Goal: Navigation & Orientation: Find specific page/section

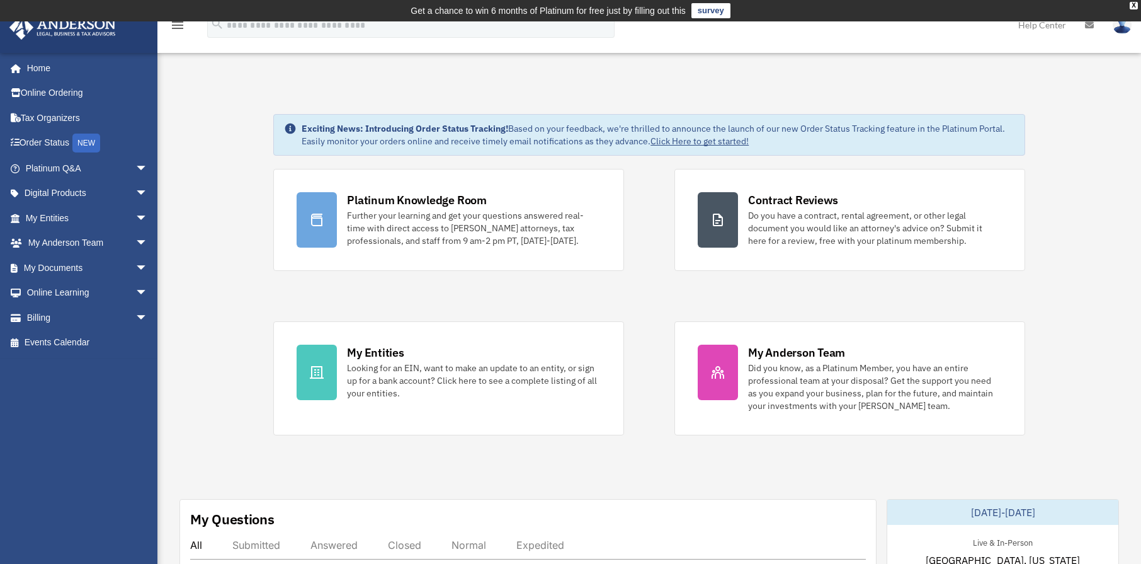
click at [56, 213] on link "My Entities arrow_drop_down" at bounding box center [88, 217] width 158 height 25
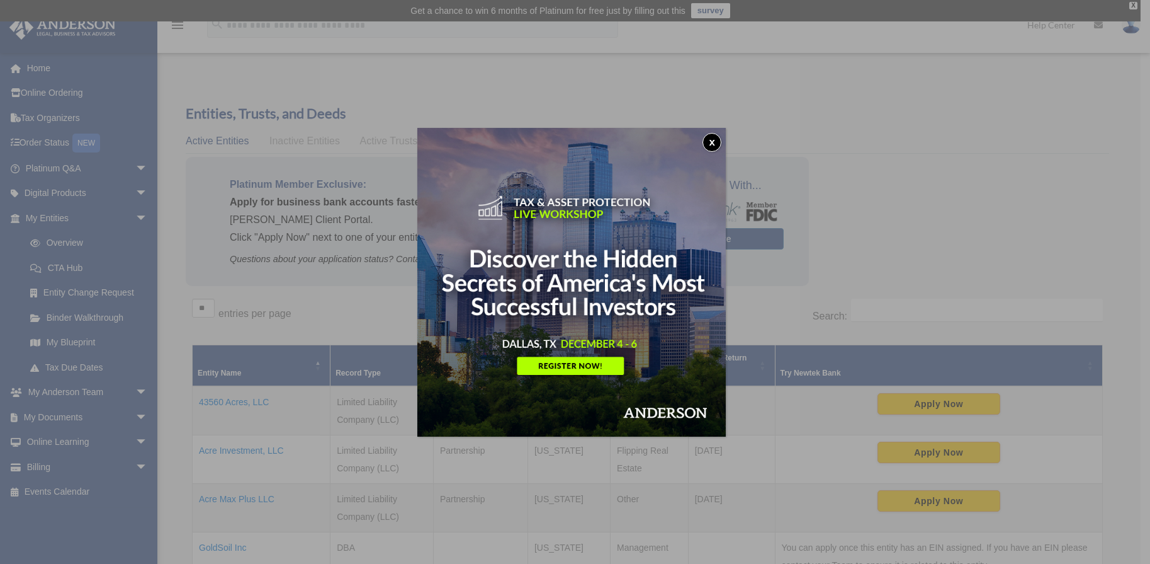
click at [717, 143] on button "x" at bounding box center [712, 142] width 19 height 19
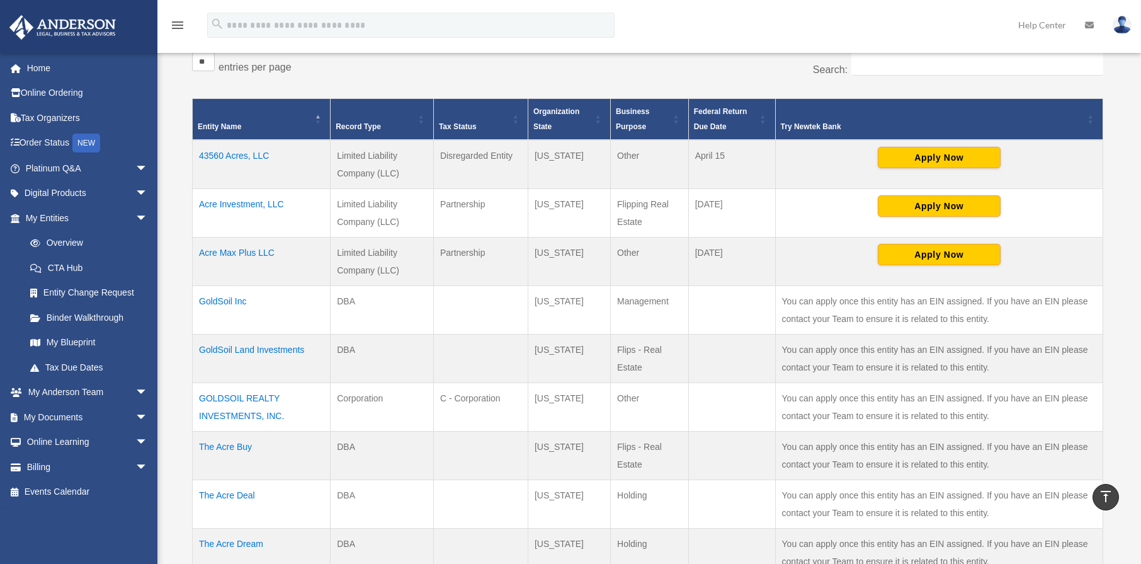
scroll to position [222, 0]
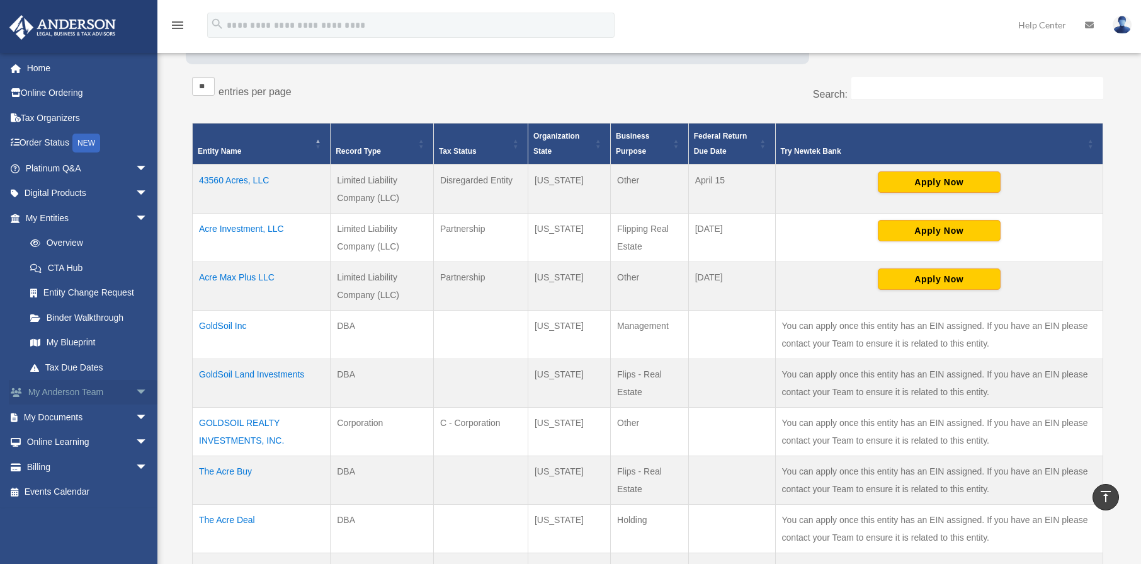
click at [70, 394] on link "My Anderson Team arrow_drop_down" at bounding box center [88, 392] width 158 height 25
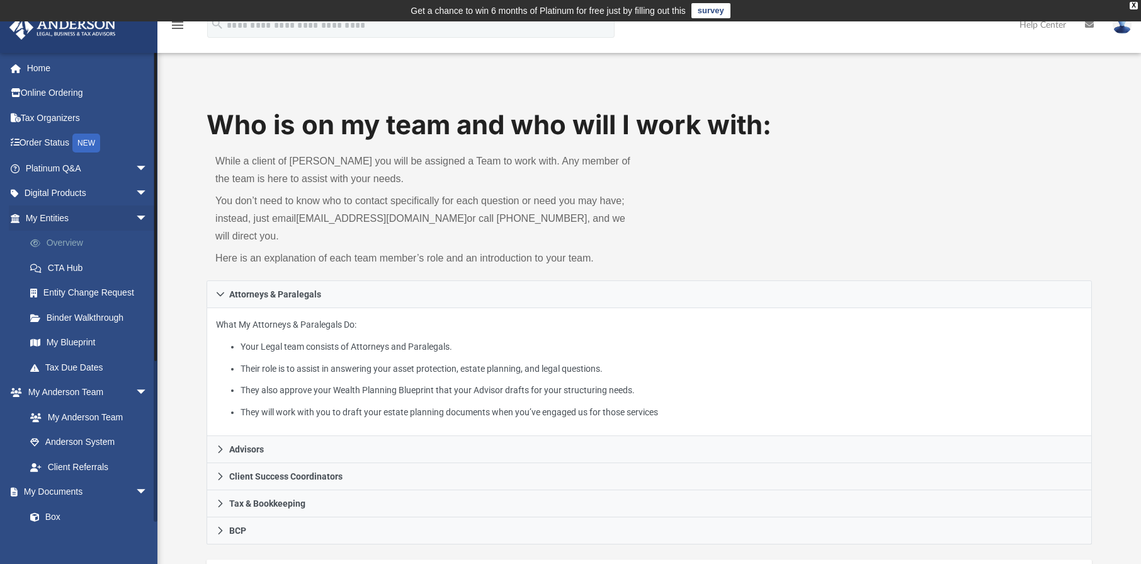
click at [74, 244] on link "Overview" at bounding box center [92, 242] width 149 height 25
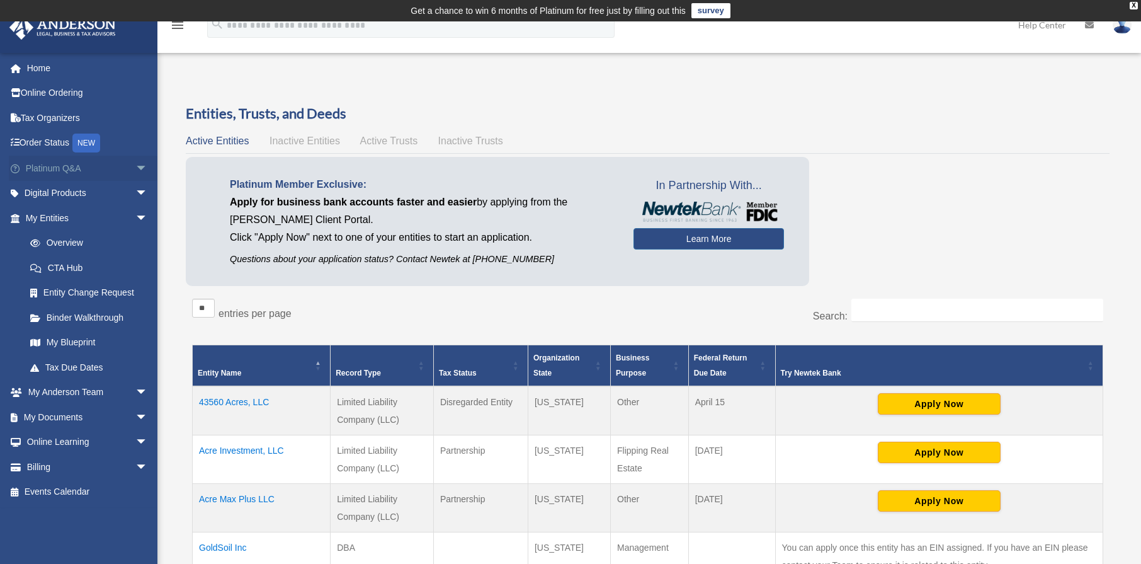
click at [58, 171] on link "Platinum Q&A arrow_drop_down" at bounding box center [88, 168] width 158 height 25
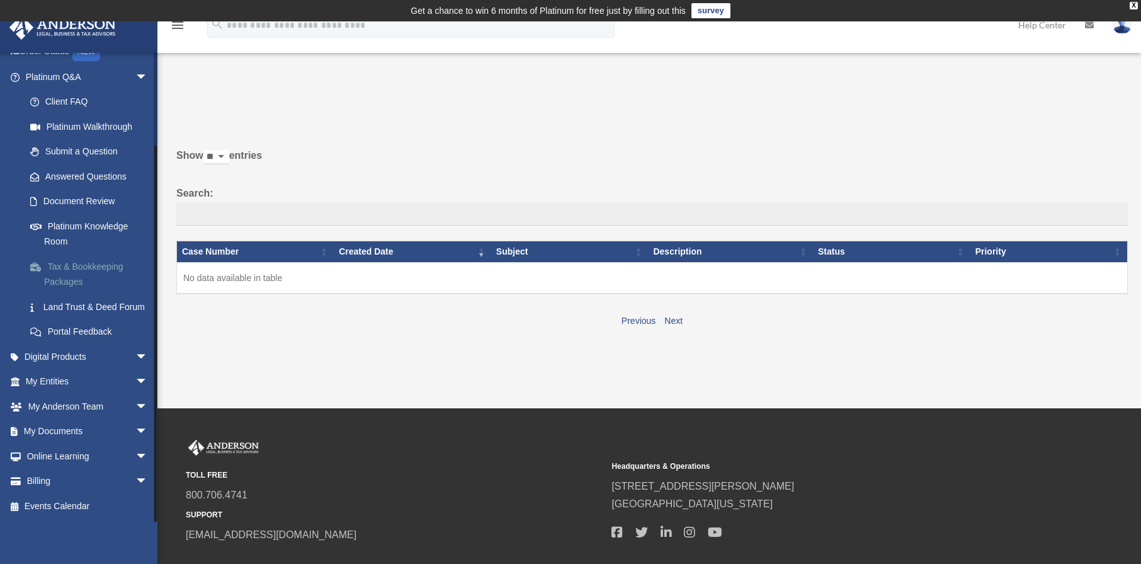
scroll to position [106, 0]
click at [88, 353] on link "Digital Products arrow_drop_down" at bounding box center [88, 356] width 158 height 25
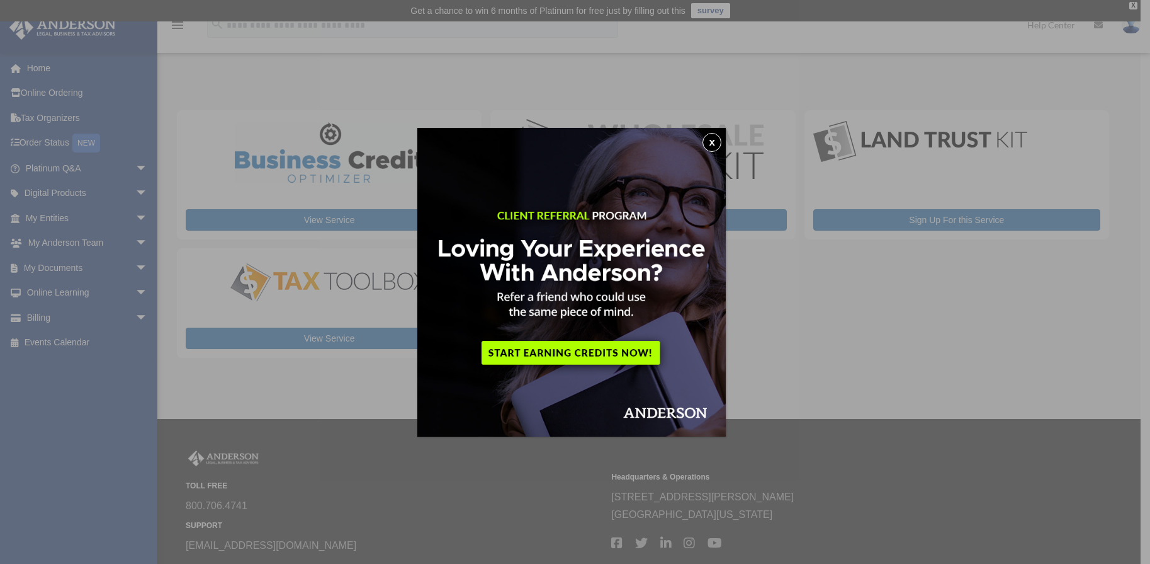
click at [715, 142] on button "x" at bounding box center [712, 142] width 19 height 19
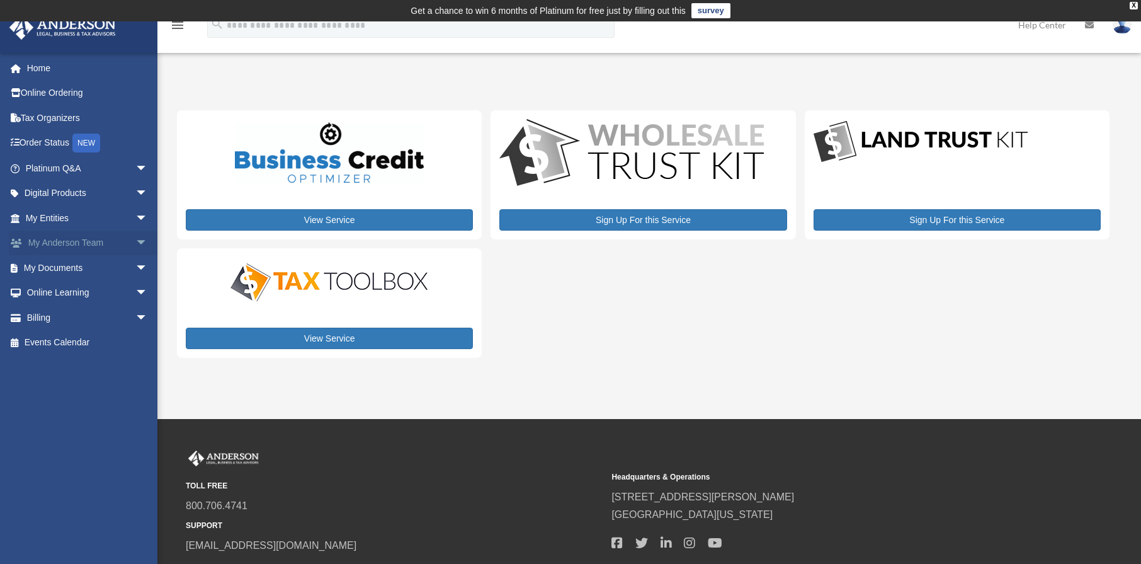
click at [62, 242] on link "My Anderson Team arrow_drop_down" at bounding box center [88, 242] width 158 height 25
click at [59, 268] on link "My Documents arrow_drop_down" at bounding box center [88, 267] width 158 height 25
click at [50, 269] on link "My Documents arrow_drop_down" at bounding box center [88, 267] width 158 height 25
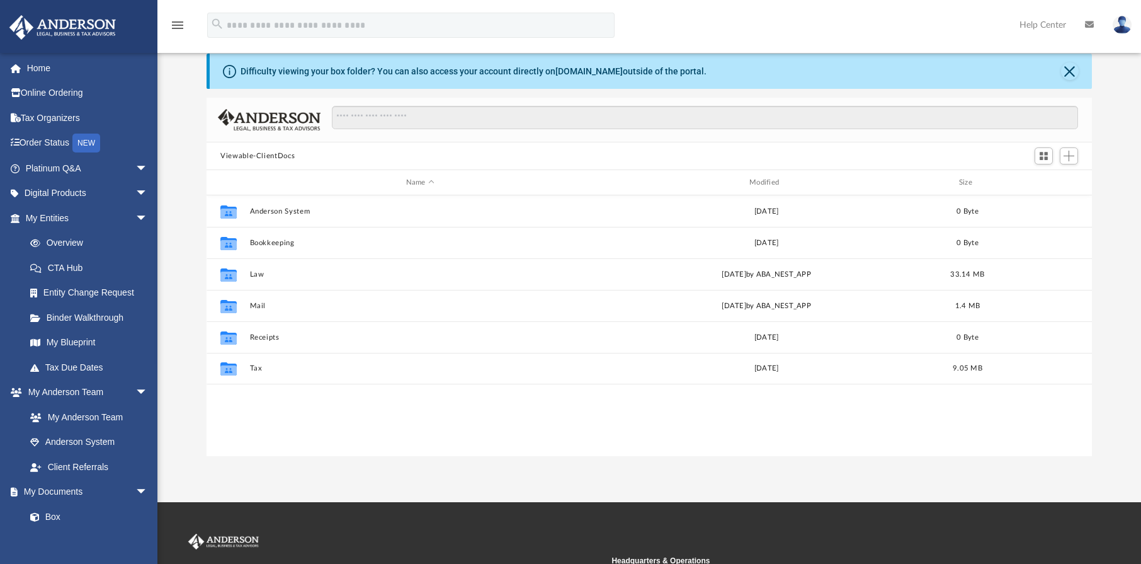
scroll to position [55, 0]
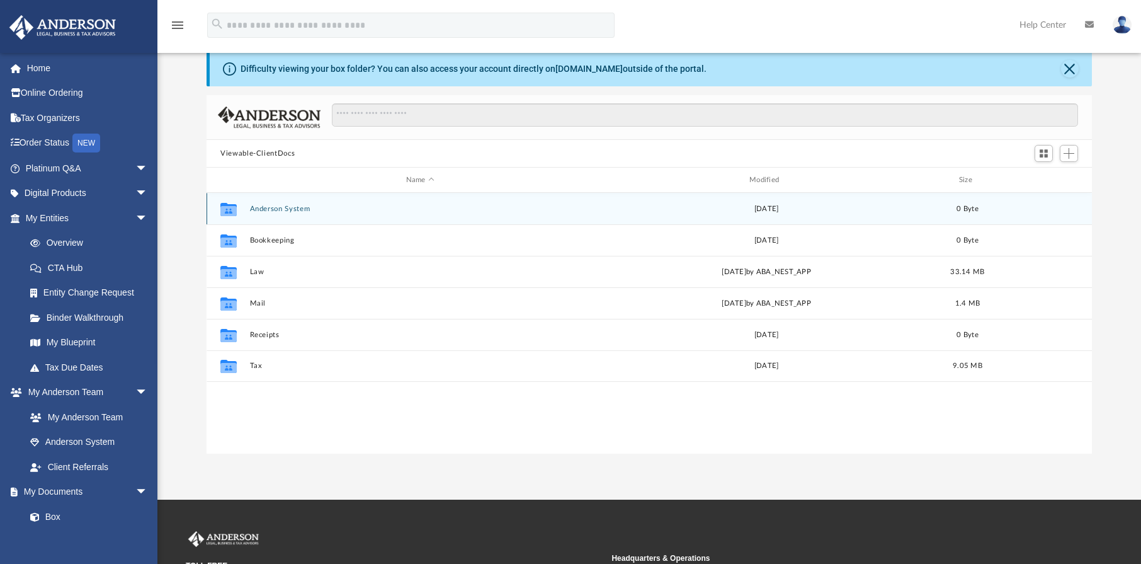
click at [324, 211] on button "Anderson System" at bounding box center [420, 209] width 341 height 8
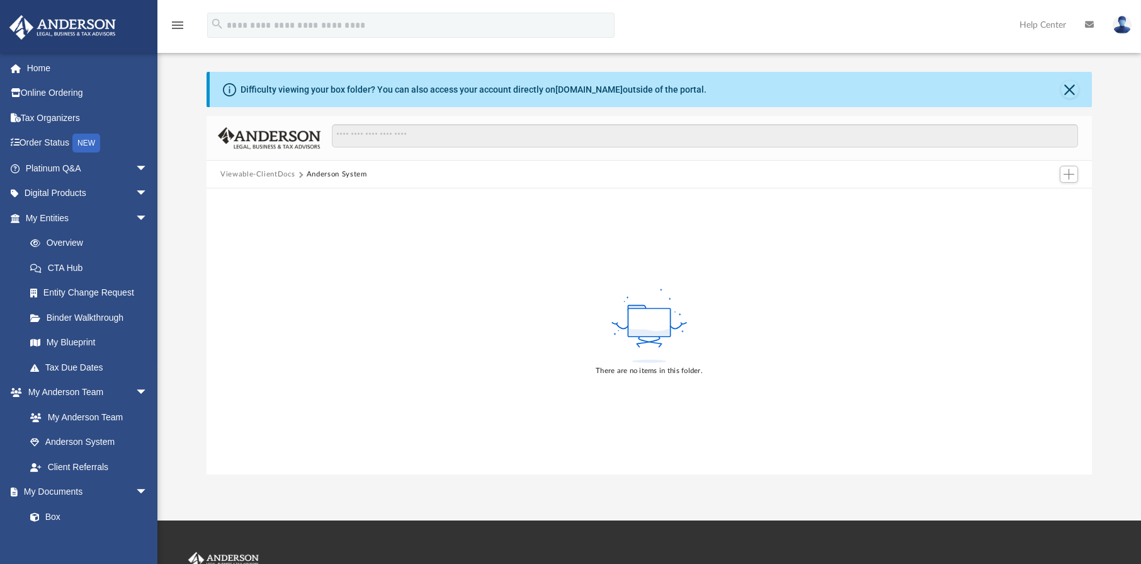
scroll to position [0, 0]
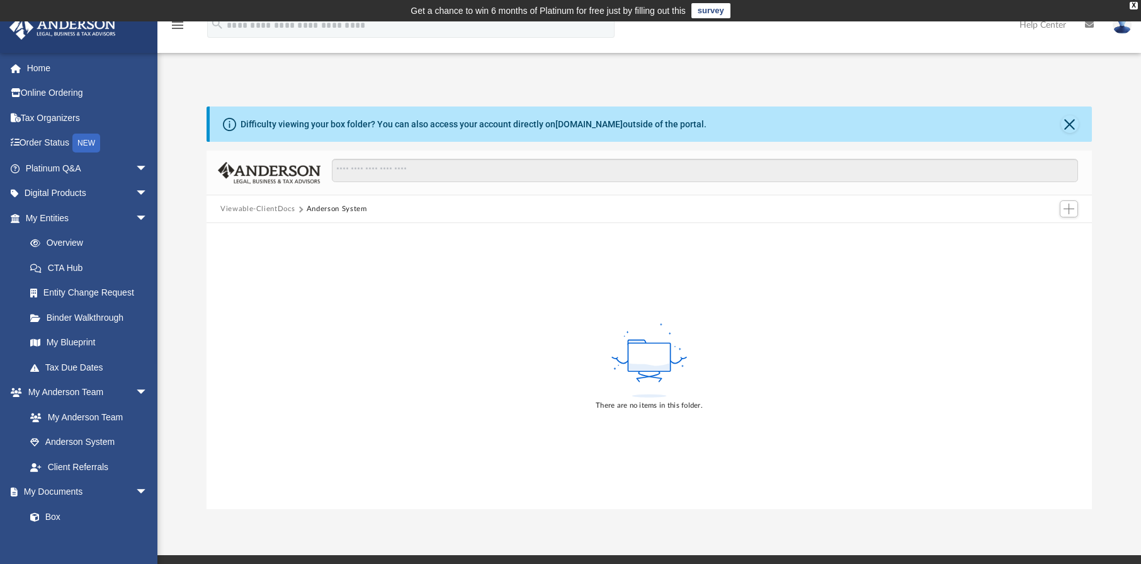
click at [1051, 123] on div "Difficulty viewing your box folder? You can also access your account directly o…" at bounding box center [651, 123] width 882 height 35
click at [1067, 123] on button "Close" at bounding box center [1070, 124] width 18 height 18
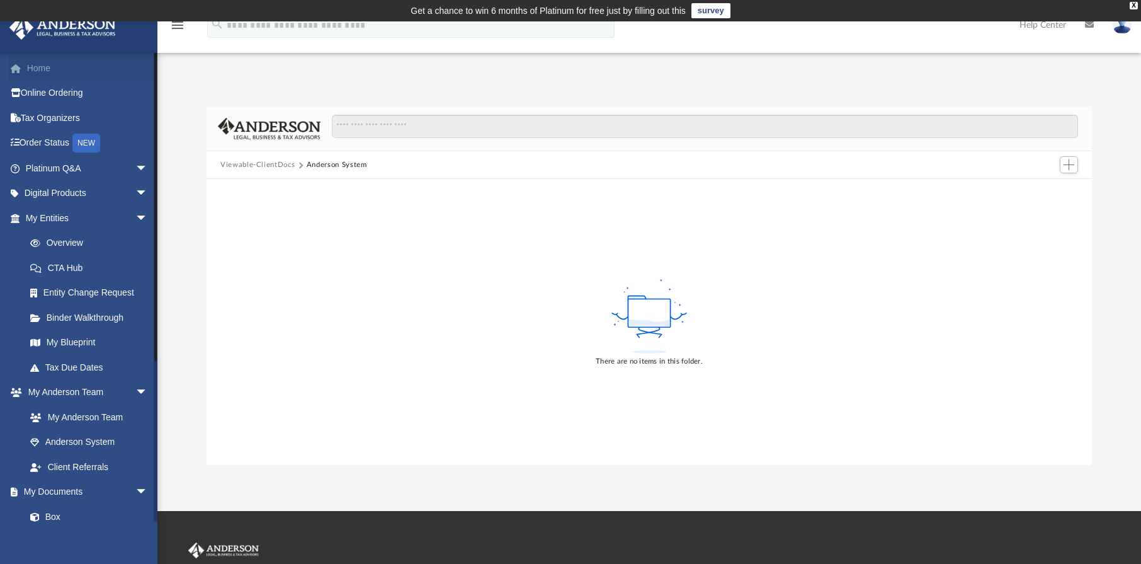
click at [31, 64] on link "Home" at bounding box center [88, 67] width 158 height 25
